Goal: Check status: Check status

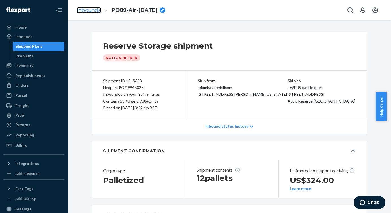
click at [89, 10] on link "Inbounds" at bounding box center [89, 10] width 24 height 6
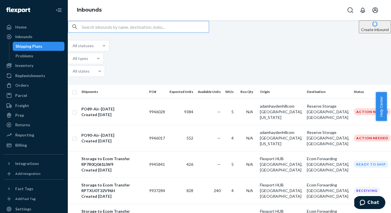
click at [119, 32] on input "text" at bounding box center [145, 26] width 127 height 11
paste input "RPQ2VP09Q98TW"
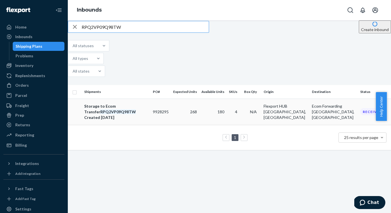
type input "RPQ2VP09Q98TW"
click at [136, 109] on em "RPQ2VP09Q98TW" at bounding box center [118, 111] width 36 height 5
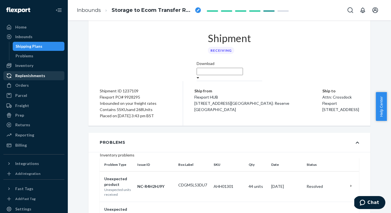
click at [34, 75] on div "Replenishments" at bounding box center [30, 76] width 30 height 6
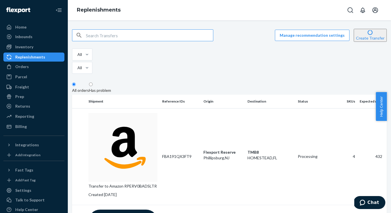
click at [115, 39] on input "text" at bounding box center [149, 35] width 127 height 11
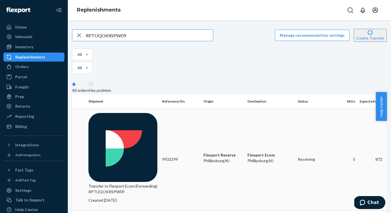
type input "RPTUQOKRSPW09"
click at [125, 183] on p "Transfer to Flexport Ecom (Forwarding) RPTUQOKRSPW09" at bounding box center [122, 188] width 69 height 11
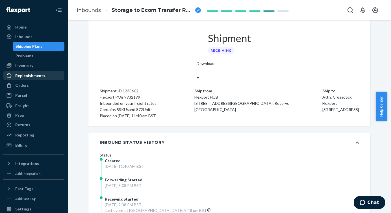
click at [25, 74] on div "Replenishments" at bounding box center [30, 76] width 30 height 6
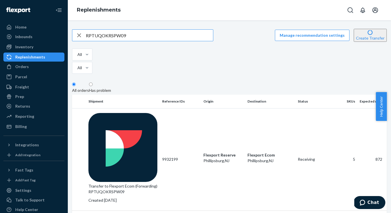
click at [135, 33] on input "RPTUQOKRSPW09" at bounding box center [149, 35] width 127 height 11
type input "RPTXU0T32V96H"
click at [139, 183] on p "Transfer to Flexport Ecom (Forwarding) RPTXU0T32V96H" at bounding box center [122, 188] width 69 height 11
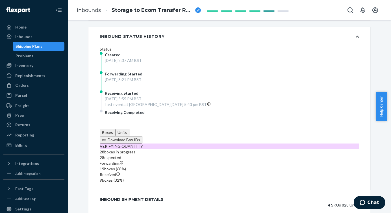
scroll to position [245, 0]
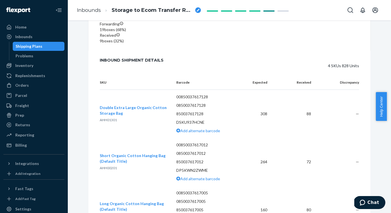
click at [272, 186] on td "80" at bounding box center [293, 210] width 43 height 48
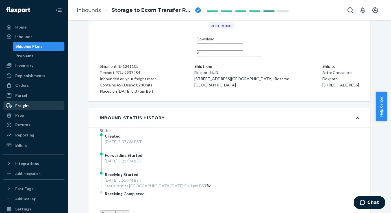
scroll to position [0, 0]
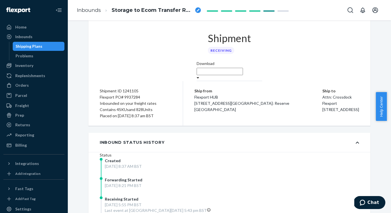
click at [32, 48] on div "Shipping Plans" at bounding box center [29, 46] width 27 height 6
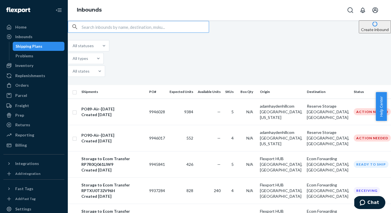
click at [109, 32] on input "text" at bounding box center [145, 26] width 127 height 11
type input "RPERV0BADSLTR"
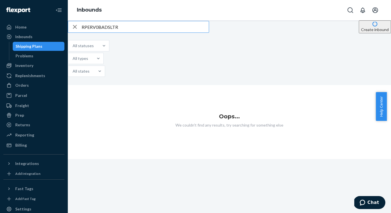
type input "RPERV0BADSLTR"
click at [77, 29] on icon "button" at bounding box center [75, 27] width 4 height 4
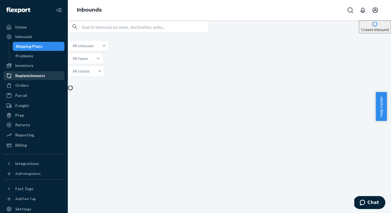
click at [32, 79] on div "Replenishments" at bounding box center [34, 76] width 60 height 8
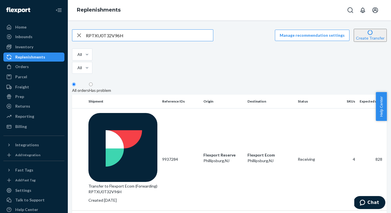
click at [136, 36] on input "RPTXU0T32V96H" at bounding box center [149, 35] width 127 height 11
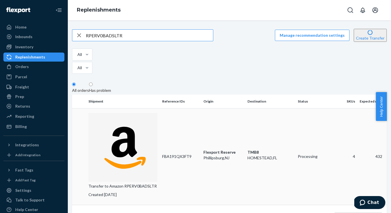
type input "RPERV0BADSLTR"
click at [131, 192] on p "Created [DATE]" at bounding box center [122, 195] width 69 height 6
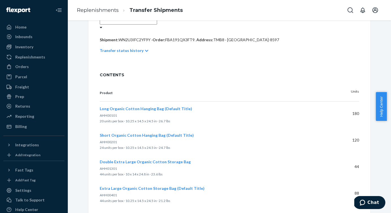
scroll to position [139, 0]
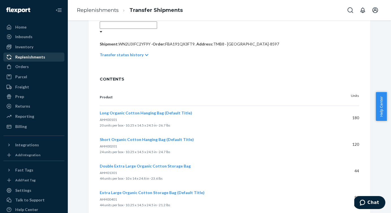
click at [32, 57] on div "Replenishments" at bounding box center [30, 57] width 30 height 6
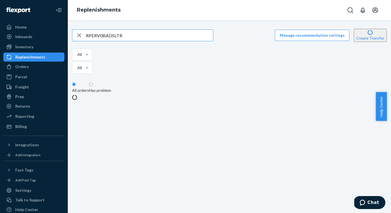
click at [133, 36] on input "RPERV0BADSLTR" at bounding box center [149, 35] width 127 height 11
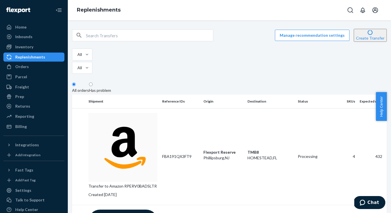
click at [149, 37] on input "text" at bounding box center [149, 35] width 127 height 11
paste input "RPERV0BADSLTR"
type input "RPERV0BADSLTR"
click at [141, 183] on p "Transfer to Amazon RPERV0BADSLTR" at bounding box center [122, 186] width 69 height 6
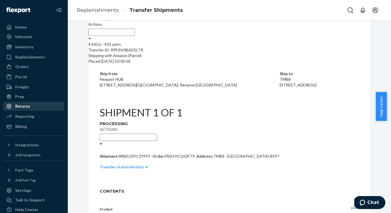
scroll to position [16, 0]
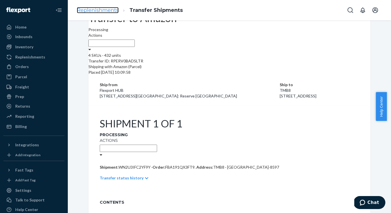
click at [105, 9] on link "Replenishments" at bounding box center [98, 10] width 42 height 6
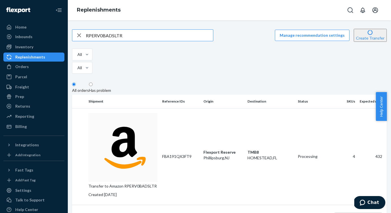
click at [140, 37] on input "RPERV0BADSLTR" at bounding box center [149, 35] width 127 height 11
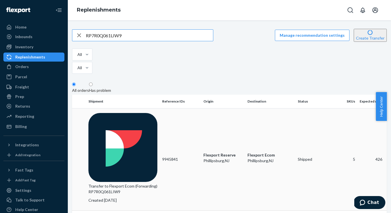
type input "RP7R0Q061LIW9"
click at [140, 183] on p "Transfer to Flexport Ecom (Forwarding) RP7R0Q061LIW9" at bounding box center [122, 188] width 69 height 11
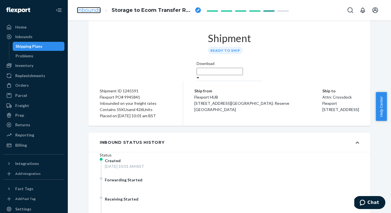
click at [94, 9] on link "Inbounds" at bounding box center [89, 10] width 24 height 6
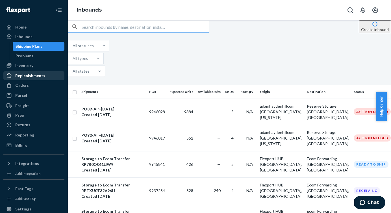
click at [33, 77] on div "Replenishments" at bounding box center [30, 76] width 30 height 6
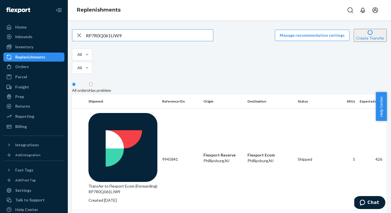
click at [124, 36] on input "RP7R0Q061LIW9" at bounding box center [149, 35] width 127 height 11
paste input "UYCJDQ6HQDA"
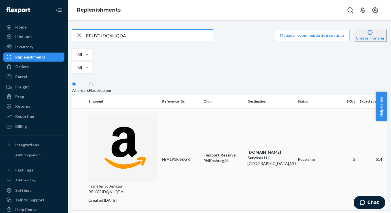
type input "RPUYCJDQ6HQDA"
click at [131, 183] on p "Transfer to Amazon RPUYCJDQ6HQDA" at bounding box center [122, 188] width 69 height 11
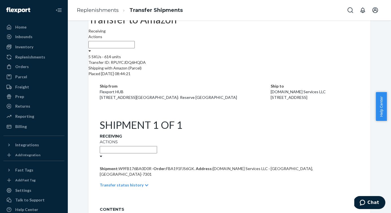
scroll to position [12, 0]
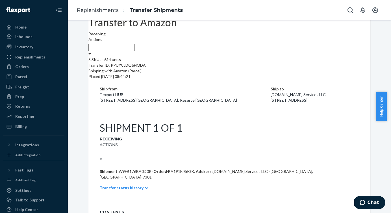
click at [175, 169] on span "FBA191FJS6GK ." at bounding box center [180, 171] width 29 height 5
copy span "FBA191FJS6GK"
click at [96, 10] on link "Replenishments" at bounding box center [98, 10] width 42 height 6
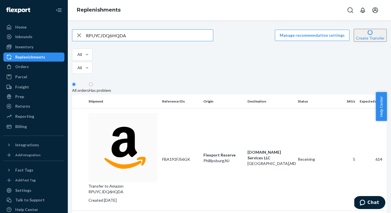
click at [149, 31] on input "RPUYCJDQ6HQDA" at bounding box center [149, 35] width 127 height 11
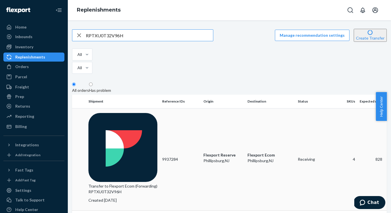
type input "RPTXU0T32V96H"
click at [136, 183] on p "Transfer to Flexport Ecom (Forwarding) RPTXU0T32V96H" at bounding box center [122, 188] width 69 height 11
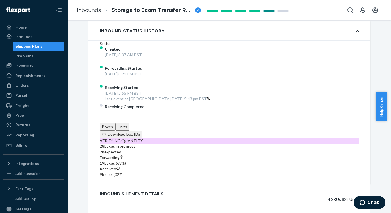
scroll to position [109, 0]
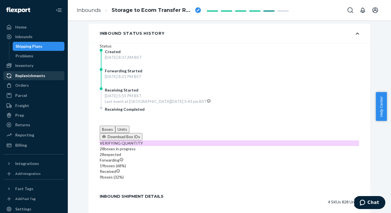
click at [27, 75] on div "Replenishments" at bounding box center [30, 76] width 30 height 6
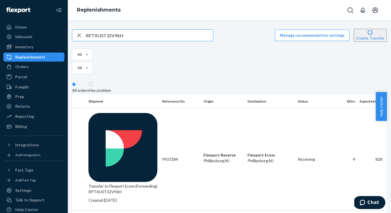
click at [132, 36] on input "RPTXU0T32V96H" at bounding box center [149, 35] width 127 height 11
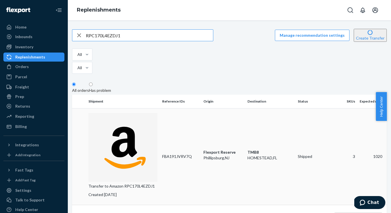
type input "RPC170L4EZDJ1"
click at [134, 183] on p "Transfer to Amazon RPC170L4EZDJ1" at bounding box center [122, 186] width 69 height 6
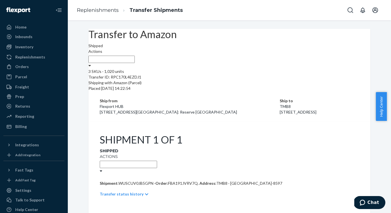
click at [174, 181] on span "FBA191JVRV7Q ." at bounding box center [183, 183] width 30 height 5
copy span "FBA191JVRV7Q"
click at [36, 56] on div "Replenishments" at bounding box center [30, 57] width 30 height 6
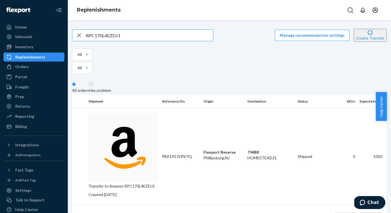
click at [123, 36] on input "RPC170L4EZDJ1" at bounding box center [149, 35] width 127 height 11
click at [121, 36] on input "RPC170L4EZDJ1" at bounding box center [149, 35] width 127 height 11
click at [122, 36] on input "text" at bounding box center [149, 35] width 127 height 11
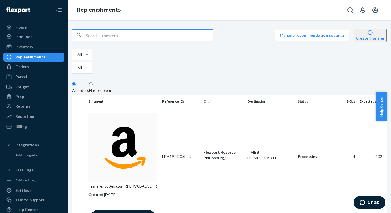
paste input "RPNM8PSLUW39B"
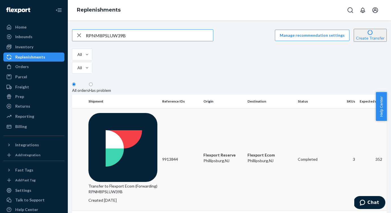
type input "RPNM8PSLUW39B"
click at [127, 183] on p "Transfer to Flexport Ecom (Forwarding) RPNM8PSLUW39B" at bounding box center [122, 188] width 69 height 11
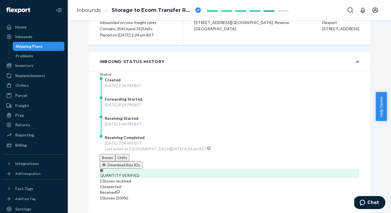
scroll to position [76, 0]
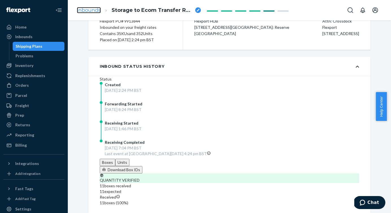
click at [88, 10] on link "Inbounds" at bounding box center [89, 10] width 24 height 6
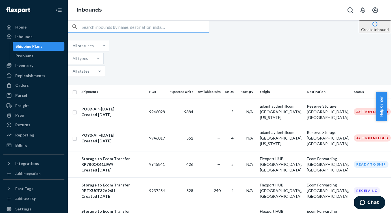
click at [112, 32] on input "text" at bounding box center [145, 26] width 127 height 11
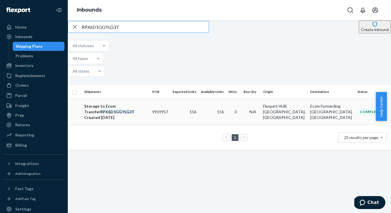
type input "RPX6D1GGYLG3T"
click at [113, 103] on div "Storage to Ecom Transfer RPX6D1GGYLG3T" at bounding box center [116, 108] width 64 height 11
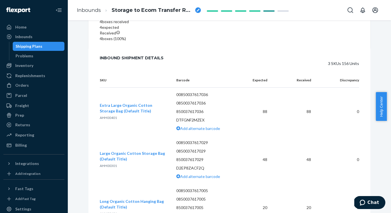
scroll to position [252, 0]
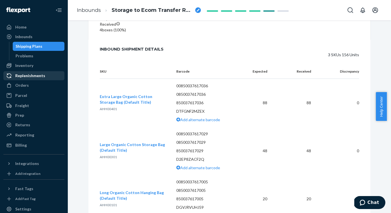
click at [30, 71] on link "Replenishments" at bounding box center [33, 75] width 61 height 9
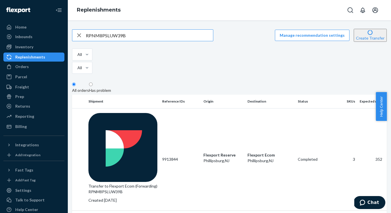
click at [147, 30] on input "RPNM8PSLUW39B" at bounding box center [149, 35] width 127 height 11
type input "RPQ2VP09Q98TW"
click at [130, 183] on p "Transfer to Flexport Ecom (Forwarding) RPQ2VP09Q98TW" at bounding box center [122, 188] width 69 height 11
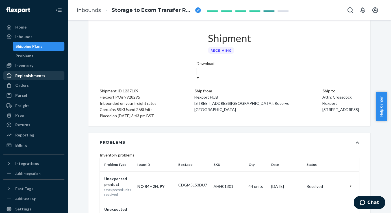
click at [33, 77] on div "Replenishments" at bounding box center [30, 76] width 30 height 6
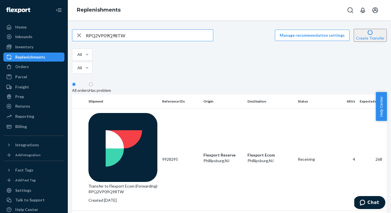
click at [134, 32] on input "RPQ2VP09Q98TW" at bounding box center [149, 35] width 127 height 11
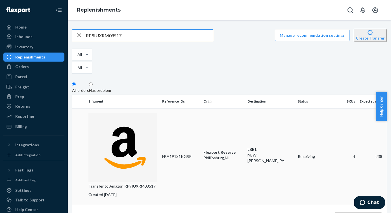
type input "RP9IUXRM08S17"
click at [124, 183] on p "Transfer to Amazon RP9IUXRM08S17" at bounding box center [122, 186] width 69 height 6
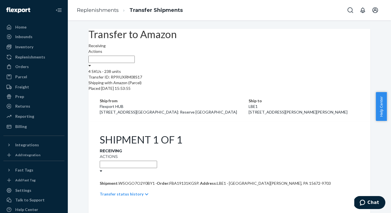
click at [175, 181] on span "FBA19131KGSP ." at bounding box center [184, 183] width 30 height 5
copy span "FBA19131KGSP"
click at [35, 56] on div "Replenishments" at bounding box center [30, 57] width 30 height 6
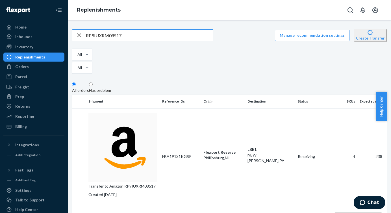
click at [138, 33] on input "RP9IUXRM08S17" at bounding box center [149, 35] width 127 height 11
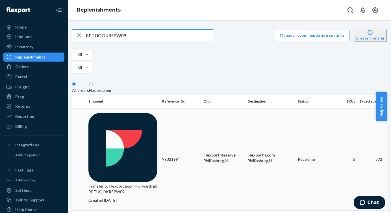
type input "RPTUQOKRSPW09"
click at [127, 183] on p "Transfer to Flexport Ecom (Forwarding) RPTUQOKRSPW09" at bounding box center [122, 188] width 69 height 11
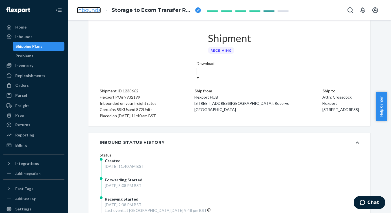
click at [92, 12] on link "Inbounds" at bounding box center [89, 10] width 24 height 6
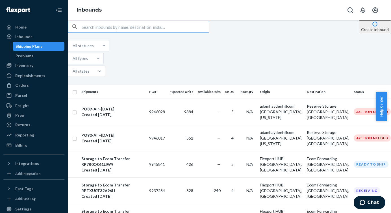
click at [108, 32] on input "text" at bounding box center [145, 26] width 127 height 11
paste input "RPH1JE4VE2AG0"
type input "RPH1JE4VE2AG0"
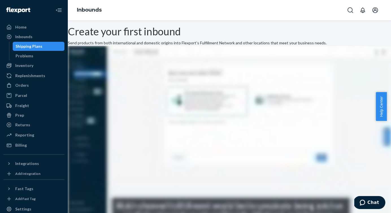
click at [108, 36] on div "Create your first inbound Send products from both international and domestic or…" at bounding box center [229, 134] width 323 height 216
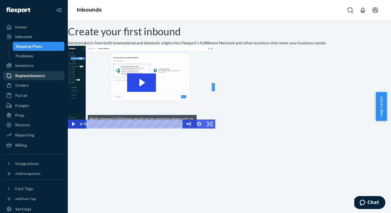
click at [38, 74] on div "Replenishments" at bounding box center [30, 76] width 30 height 6
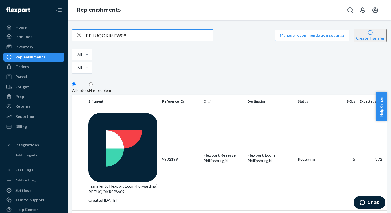
click at [114, 38] on input "RPTUQOKRSPW09" at bounding box center [149, 35] width 127 height 11
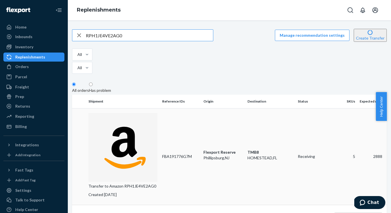
type input "RPH1JE4VE2AG0"
click at [118, 183] on p "Transfer to Amazon RPH1JE4VE2AG0" at bounding box center [122, 186] width 69 height 6
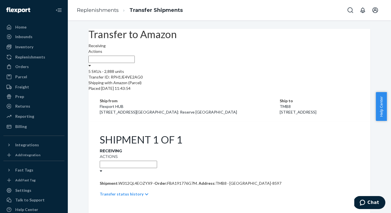
click at [182, 181] on span "FBA191776G7M ." at bounding box center [182, 183] width 30 height 5
copy span "FBA191776G7M"
click at [378, 8] on button "Open account menu" at bounding box center [374, 10] width 11 height 11
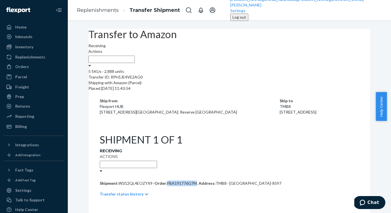
click at [246, 20] on div "Log out" at bounding box center [239, 17] width 14 height 6
